Goal: Transaction & Acquisition: Subscribe to service/newsletter

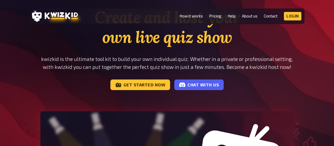
scroll to position [41, 0]
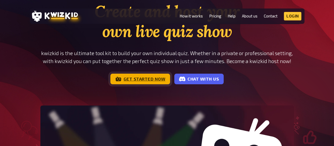
click at [143, 77] on link "Get started now" at bounding box center [140, 78] width 60 height 11
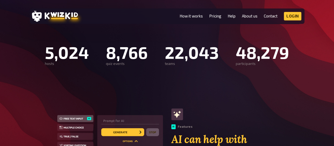
scroll to position [274, 0]
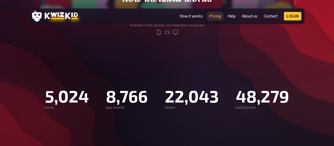
click at [217, 16] on link "Pricing" at bounding box center [215, 16] width 12 height 4
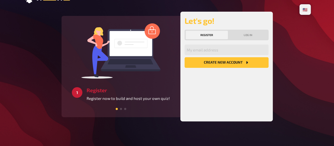
scroll to position [13, 0]
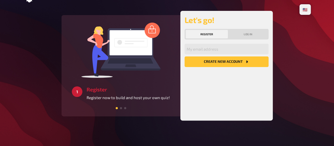
click at [120, 108] on span at bounding box center [121, 108] width 2 height 2
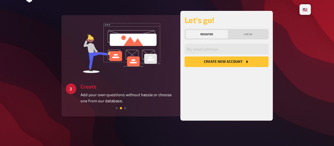
click at [140, 104] on div "2 Create Add your own questions without hassle or choose one from our database." at bounding box center [121, 65] width 110 height 92
click at [126, 109] on div at bounding box center [121, 107] width 110 height 5
click at [124, 108] on span at bounding box center [125, 108] width 2 height 2
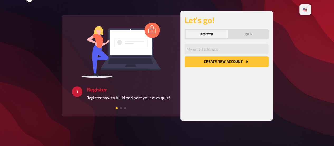
click at [312, 73] on div "🇩🇪 Deutsch 🇺🇸 English 🇳🇱 Nederlands 2 Create Add your own questions without has…" at bounding box center [167, 66] width 296 height 159
